Goal: Transaction & Acquisition: Purchase product/service

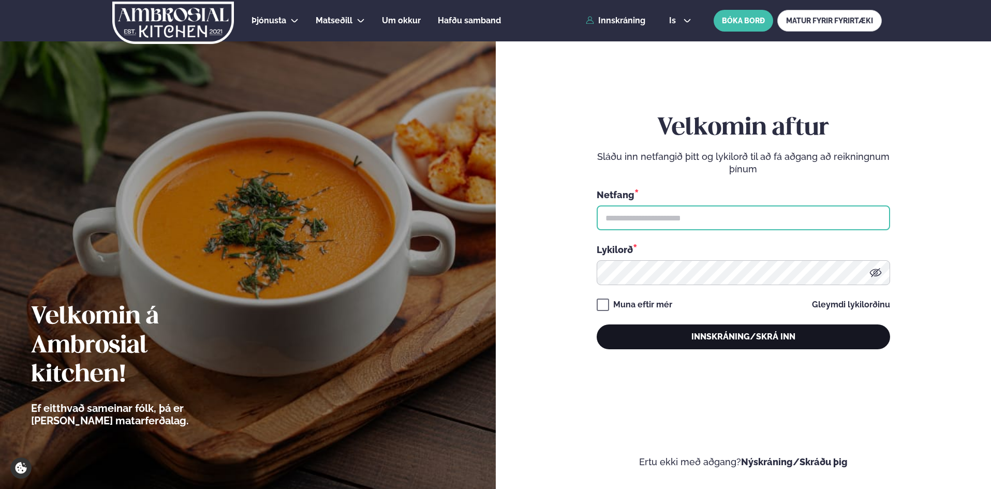
type input "**********"
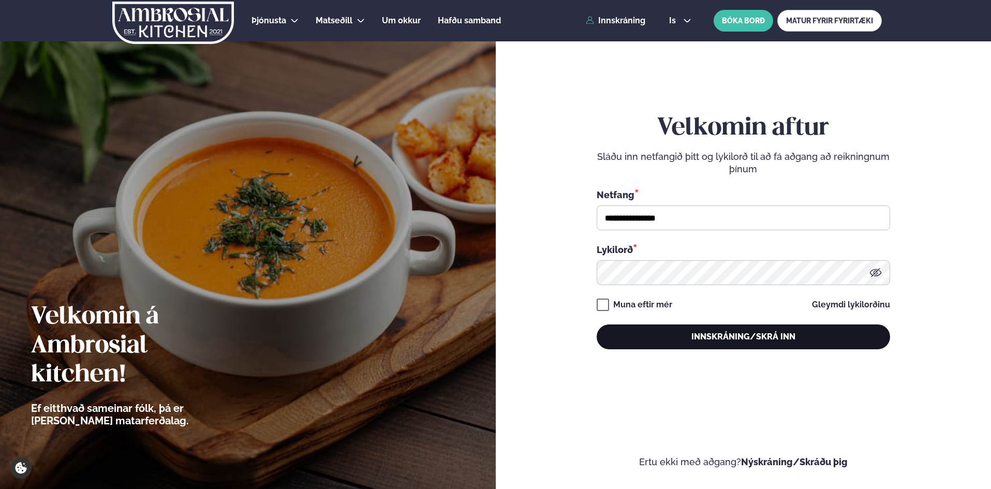
click at [731, 338] on button "Innskráning/Skrá inn" at bounding box center [742, 336] width 293 height 25
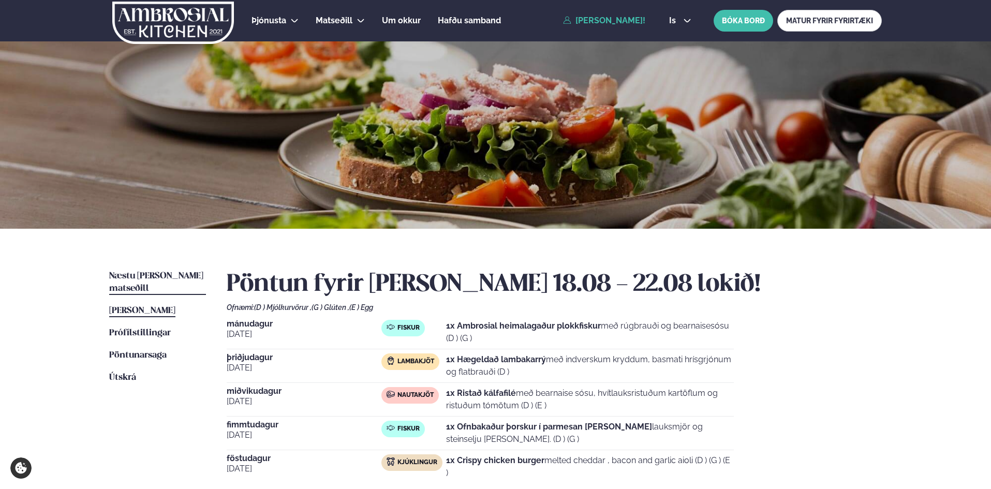
click at [157, 274] on span "Næstu [PERSON_NAME] matseðill" at bounding box center [156, 282] width 94 height 21
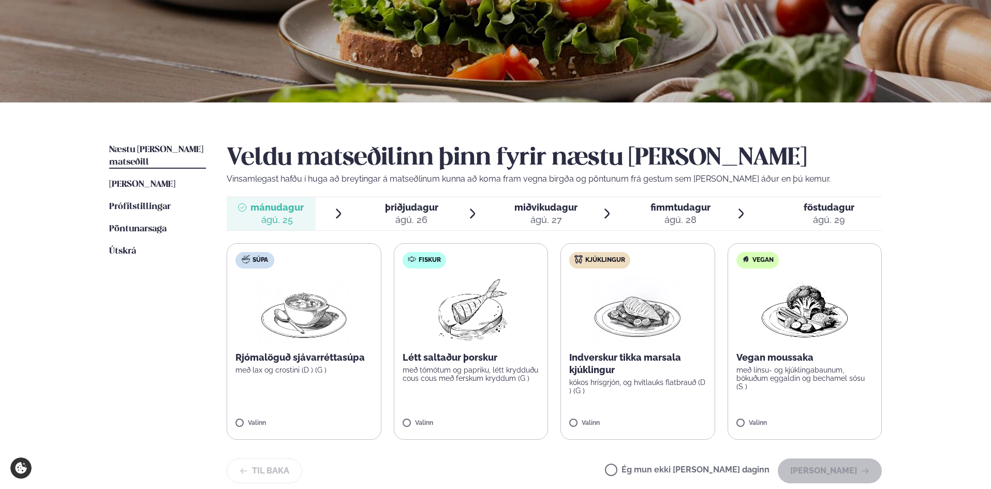
scroll to position [127, 0]
click at [434, 394] on label "Fiskur Létt saltaður þorskur með tómötum og papriku, létt krydduðu cous cous me…" at bounding box center [471, 341] width 155 height 197
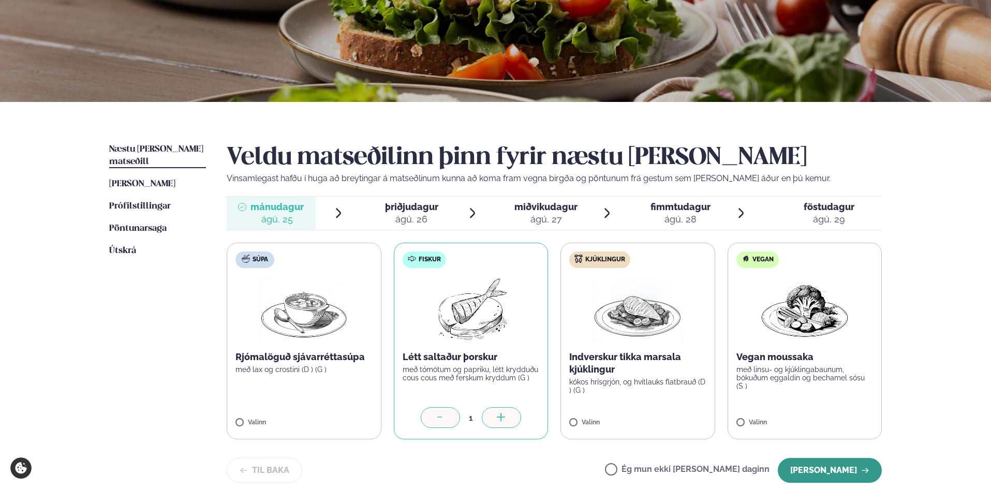
click at [834, 468] on button "[PERSON_NAME]" at bounding box center [829, 470] width 104 height 25
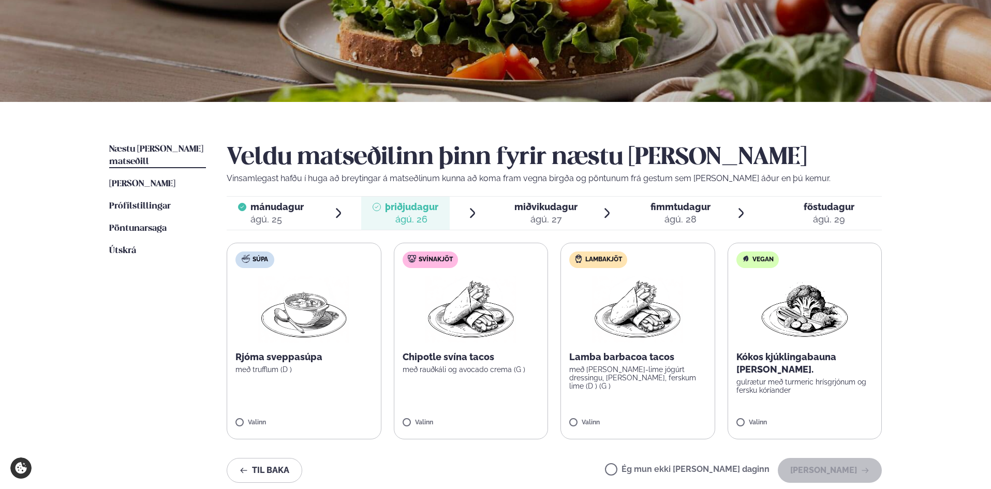
click at [712, 467] on label "Ég mun ekki [PERSON_NAME] daginn" at bounding box center [687, 470] width 164 height 11
click at [834, 469] on button "[PERSON_NAME]" at bounding box center [829, 470] width 104 height 25
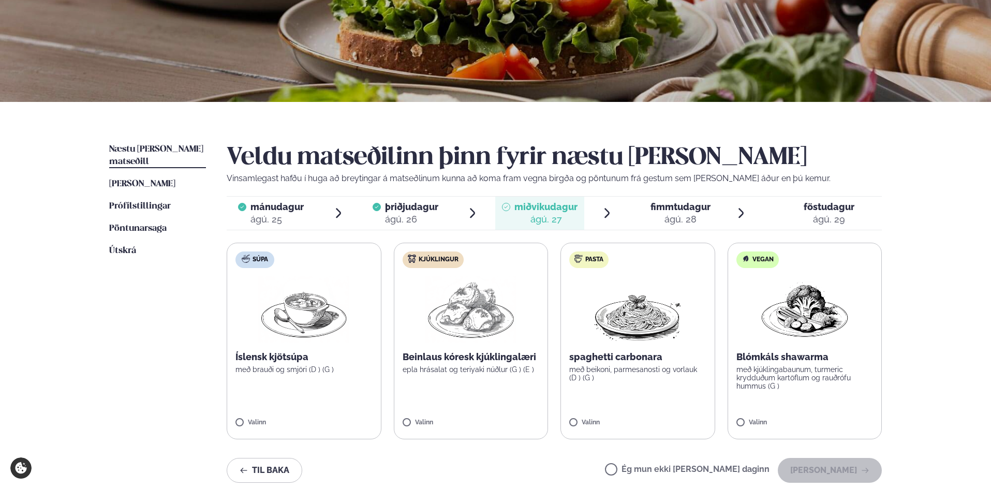
click at [504, 367] on p "epla hrásalat og teriyaki núðlur (G ) (E )" at bounding box center [470, 369] width 137 height 8
click at [843, 467] on button "[PERSON_NAME]" at bounding box center [829, 470] width 104 height 25
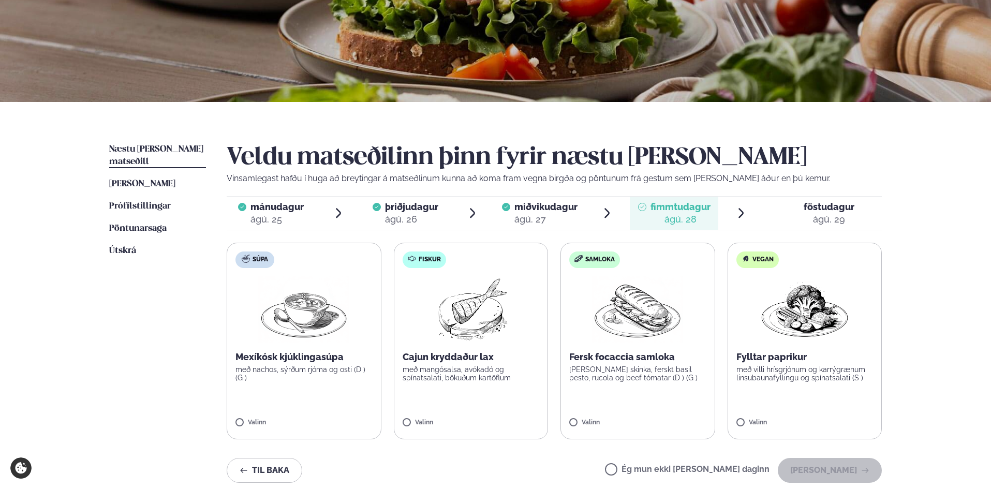
click at [479, 379] on p "með mangósalsa, avókadó og spínatsalati, bökuðum kartöflum" at bounding box center [470, 373] width 137 height 17
click at [830, 469] on button "[PERSON_NAME]" at bounding box center [829, 470] width 104 height 25
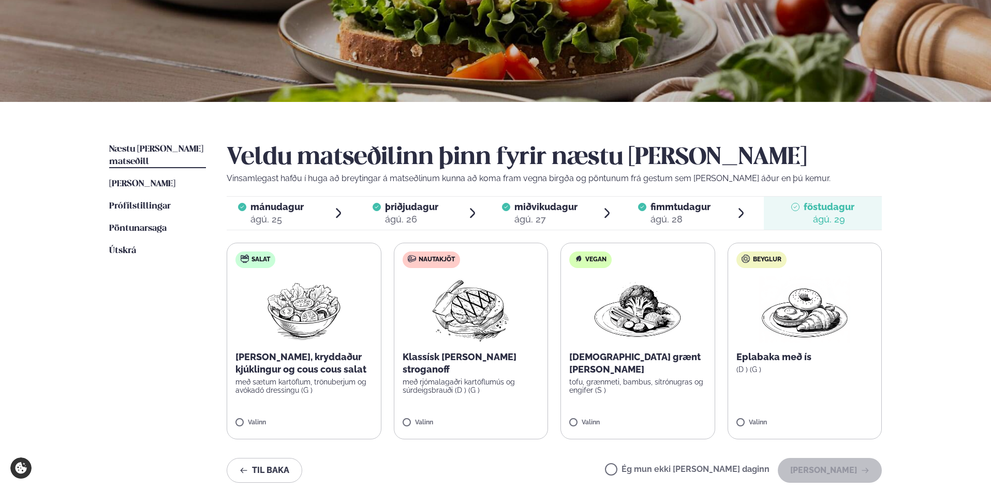
click at [510, 385] on label "Nautakjöt Klassísk [PERSON_NAME] stroganoff með rjómalagaðri kartöflumús og súr…" at bounding box center [471, 341] width 155 height 197
click at [845, 472] on button "[PERSON_NAME]" at bounding box center [829, 470] width 104 height 25
